Goal: Task Accomplishment & Management: Use online tool/utility

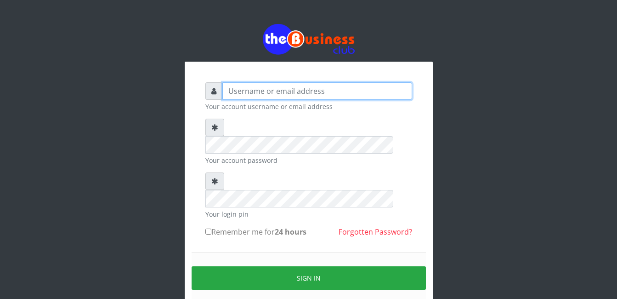
type input "Mlanga"
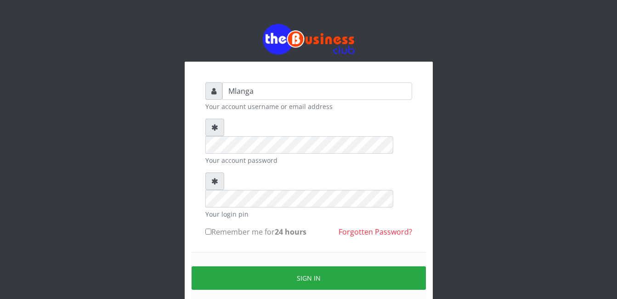
click at [135, 203] on div "Mlanga Your account username or email address Your account password Your login …" at bounding box center [309, 183] width 524 height 366
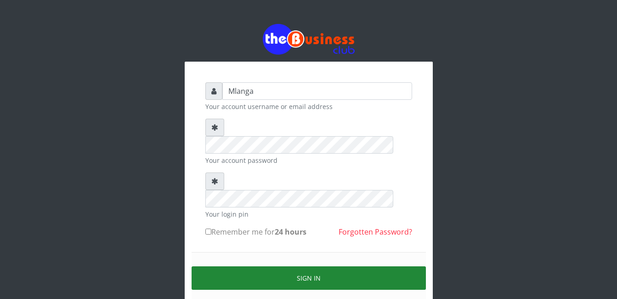
click at [327, 266] on button "Sign in" at bounding box center [309, 277] width 234 height 23
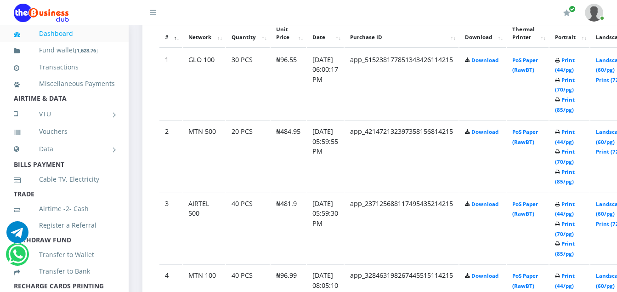
scroll to position [533, 0]
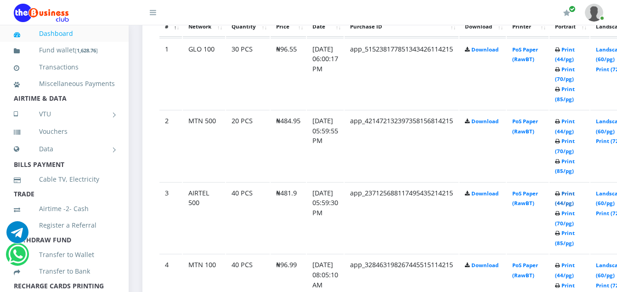
click at [575, 193] on link "Print (44/pg)" at bounding box center [565, 198] width 20 height 17
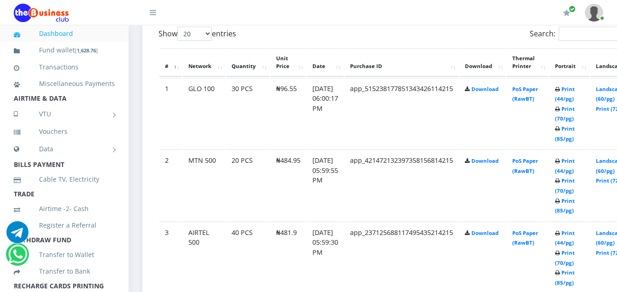
scroll to position [533, 0]
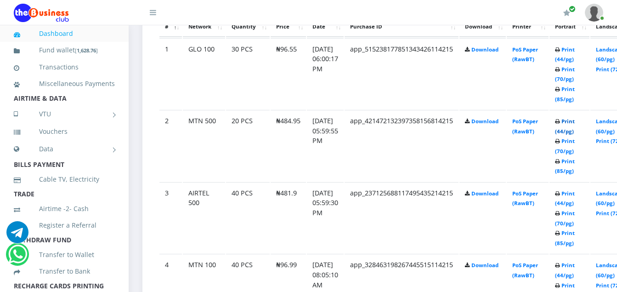
click at [575, 124] on link "Print (44/pg)" at bounding box center [565, 126] width 20 height 17
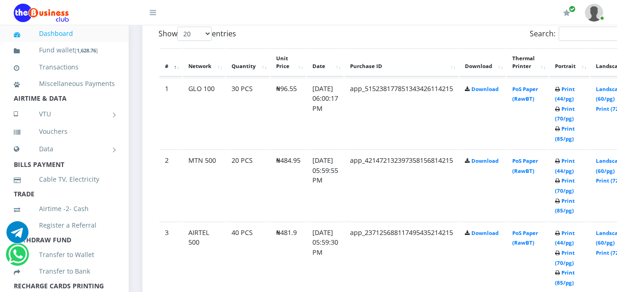
scroll to position [533, 0]
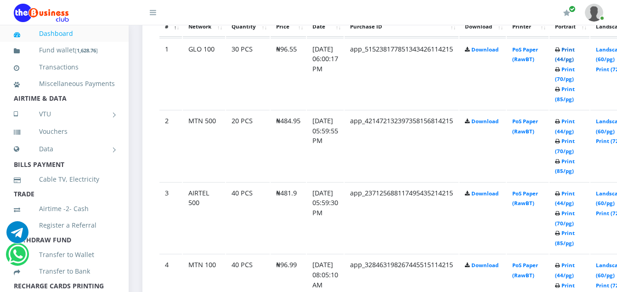
click at [575, 50] on link "Print (44/pg)" at bounding box center [565, 54] width 20 height 17
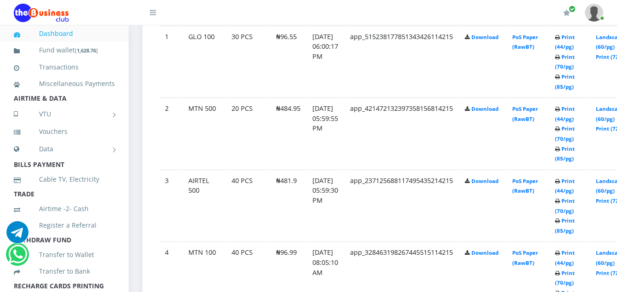
scroll to position [533, 0]
